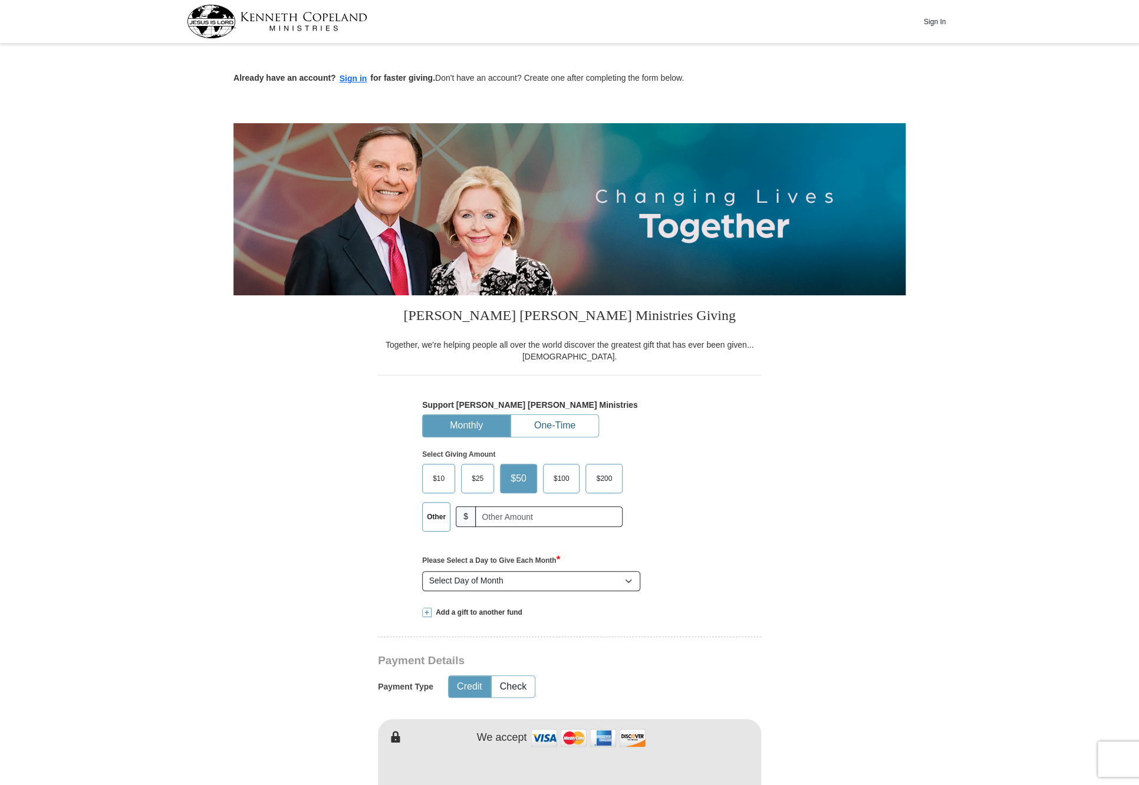
click at [546, 424] on button "One-Time" at bounding box center [554, 426] width 87 height 22
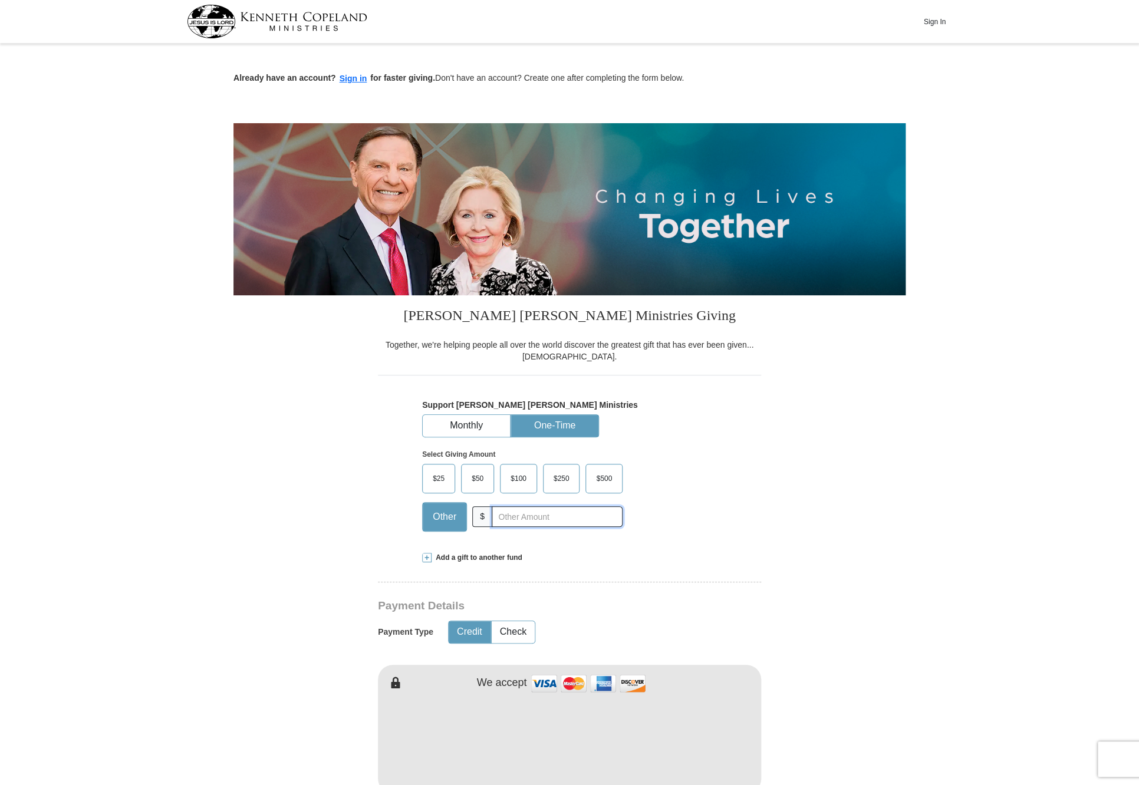
click at [519, 518] on input "text" at bounding box center [557, 516] width 131 height 21
type input "1000"
click at [577, 556] on div "Add a gift to another fund" at bounding box center [569, 558] width 295 height 10
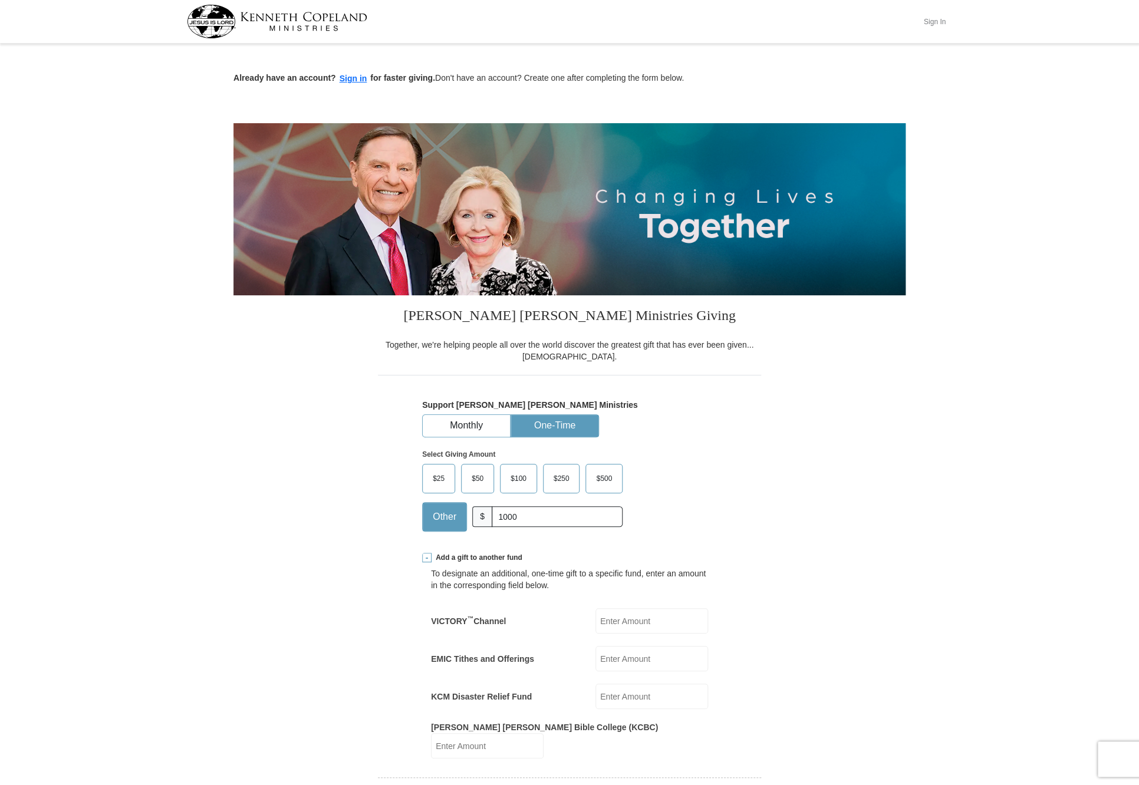
click at [931, 21] on button "Sign In" at bounding box center [933, 21] width 35 height 18
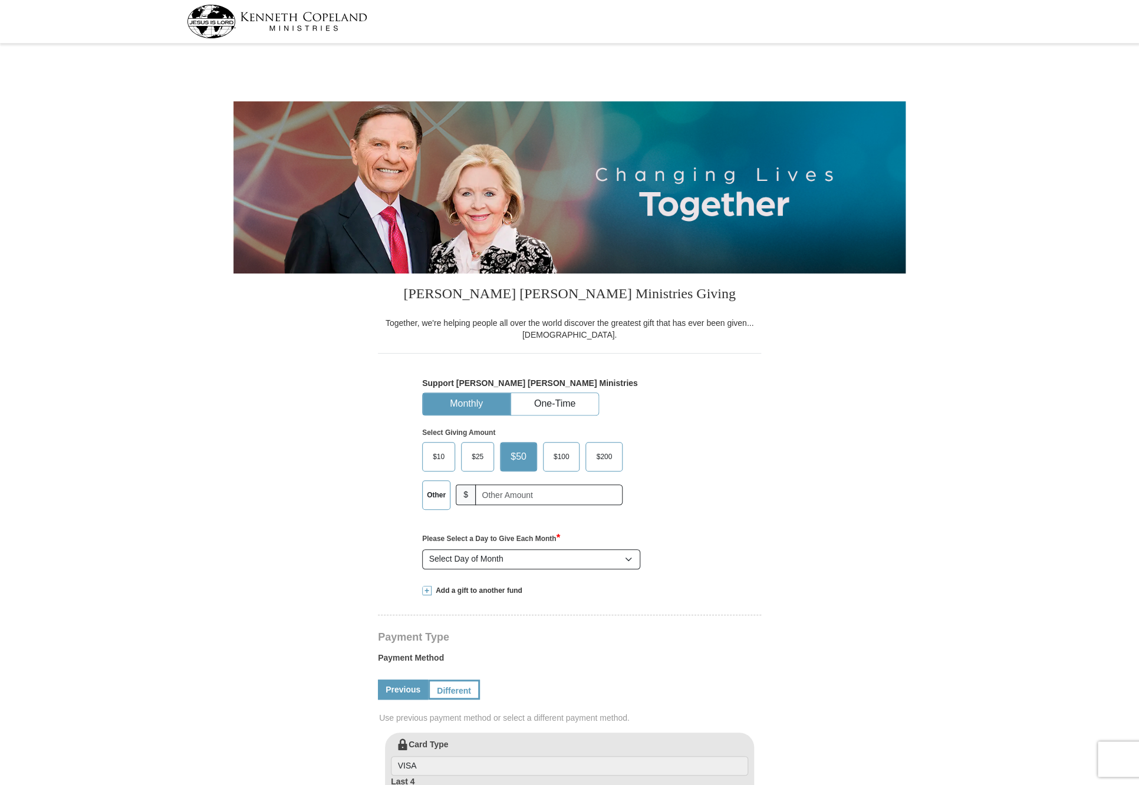
select select "MD"
click at [559, 403] on button "One-Time" at bounding box center [554, 404] width 87 height 22
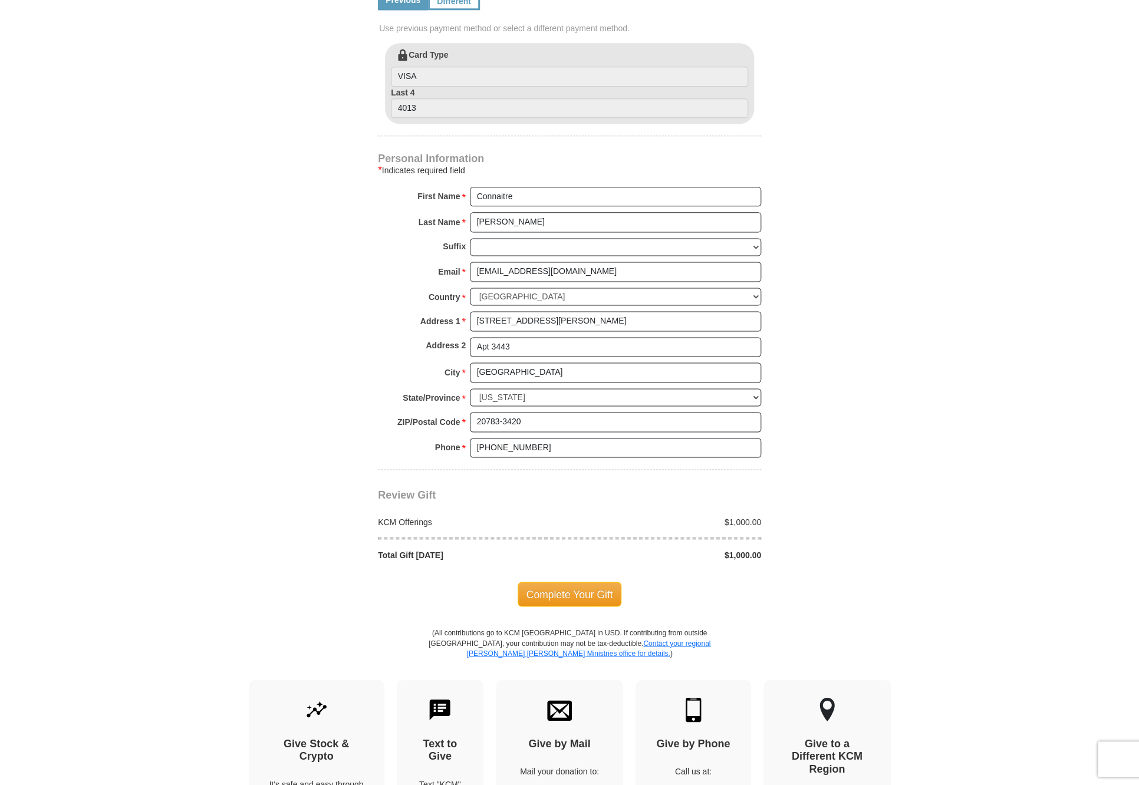
scroll to position [638, 0]
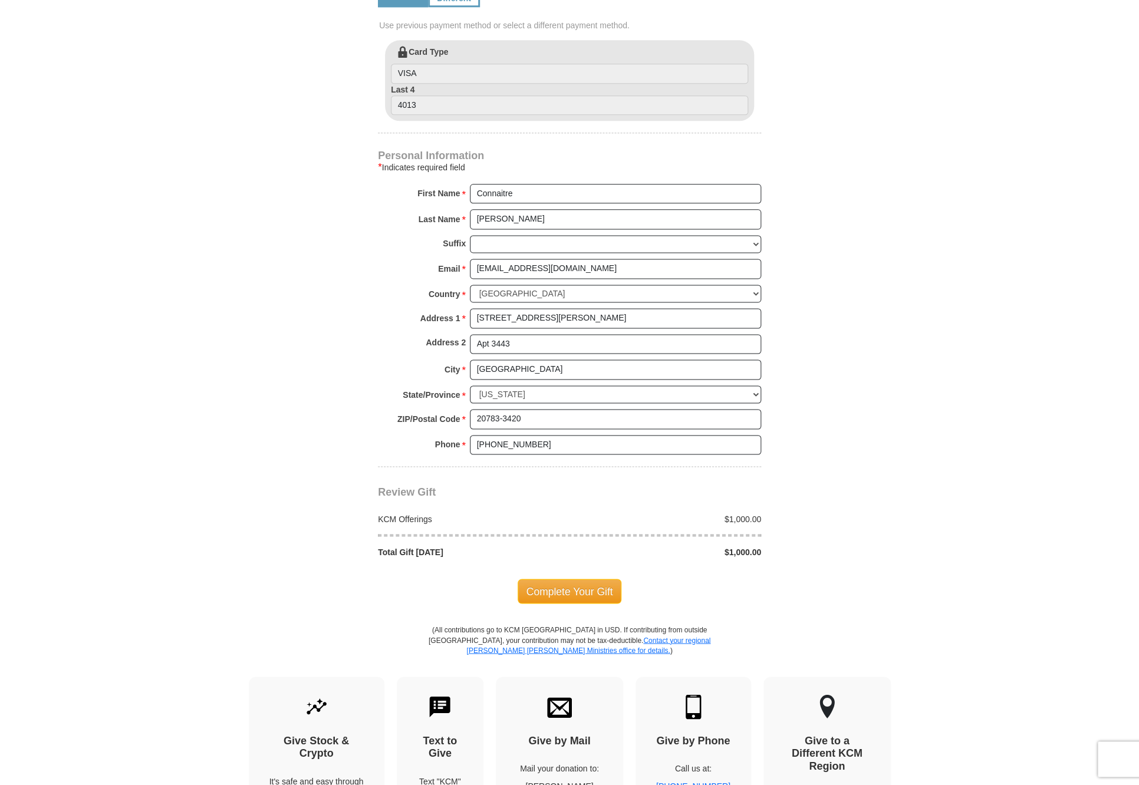
click at [562, 586] on span "Complete Your Gift" at bounding box center [569, 591] width 104 height 25
